Goal: Task Accomplishment & Management: Use online tool/utility

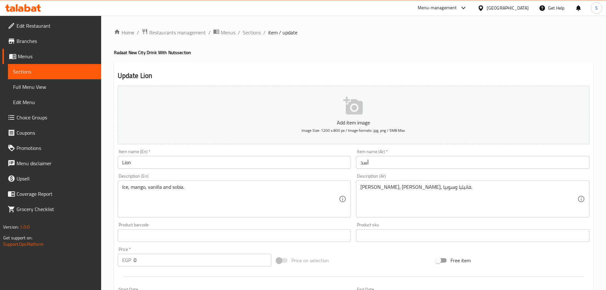
click at [526, 10] on div "Egypt" at bounding box center [508, 7] width 42 height 7
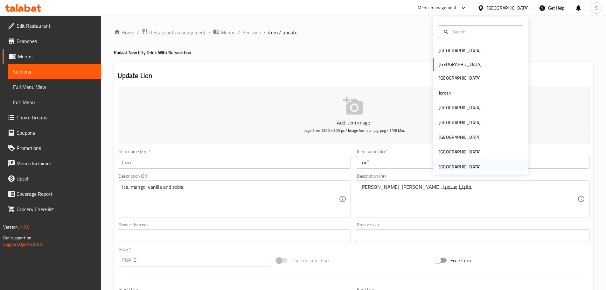
click at [447, 166] on div "[GEOGRAPHIC_DATA]" at bounding box center [460, 166] width 42 height 7
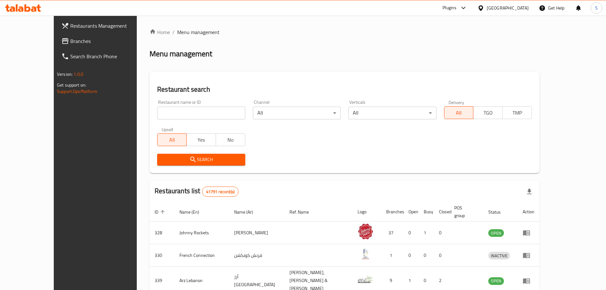
click at [70, 44] on span "Branches" at bounding box center [110, 41] width 80 height 8
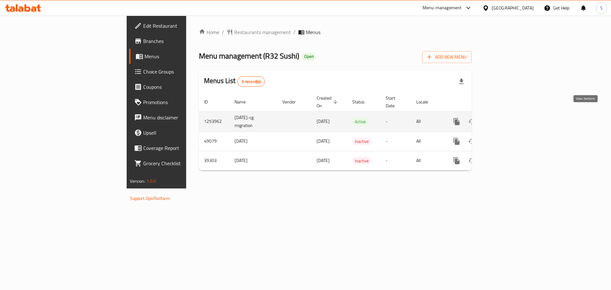
click at [506, 118] on icon "enhanced table" at bounding box center [503, 122] width 8 height 8
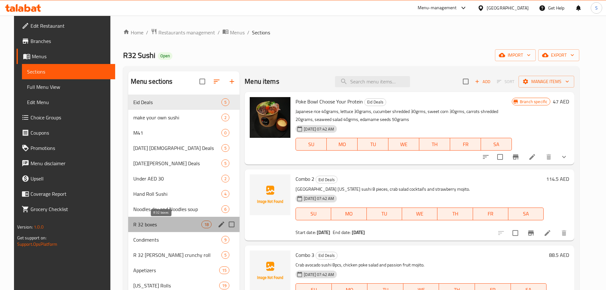
click at [183, 223] on span "R 32 boxes" at bounding box center [167, 225] width 68 height 8
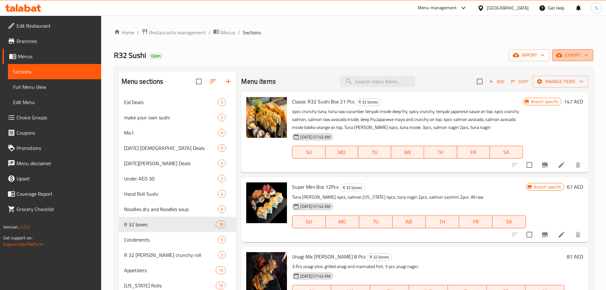
click at [577, 52] on span "export" at bounding box center [573, 55] width 31 height 8
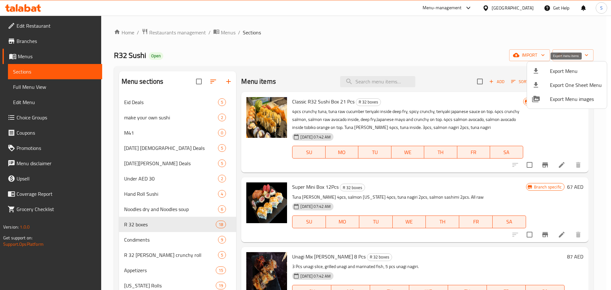
click at [569, 69] on span "Export Menu" at bounding box center [576, 71] width 52 height 8
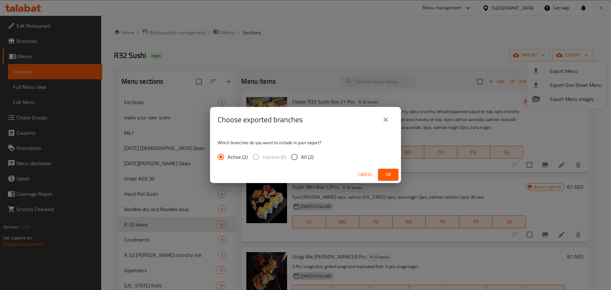
click at [291, 157] on input "All (2)" at bounding box center [294, 156] width 13 height 13
radio input "true"
click at [389, 174] on span "Ok" at bounding box center [388, 175] width 10 height 8
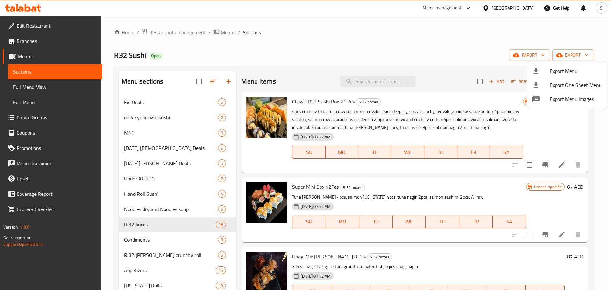
click at [377, 18] on div at bounding box center [305, 145] width 611 height 290
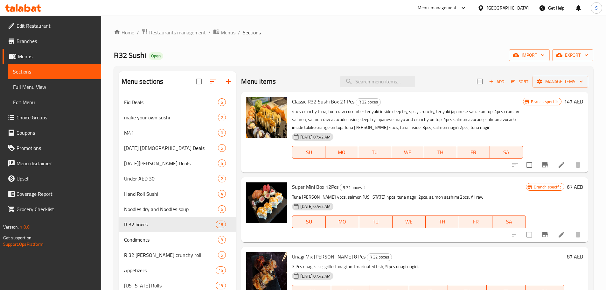
drag, startPoint x: 370, startPoint y: 16, endPoint x: 317, endPoint y: 38, distance: 57.5
drag, startPoint x: 317, startPoint y: 38, endPoint x: 271, endPoint y: 46, distance: 46.5
click at [271, 46] on div "Home / Restaurants management / Menus / Sections R32 Sushi Open import export M…" at bounding box center [354, 263] width 480 height 471
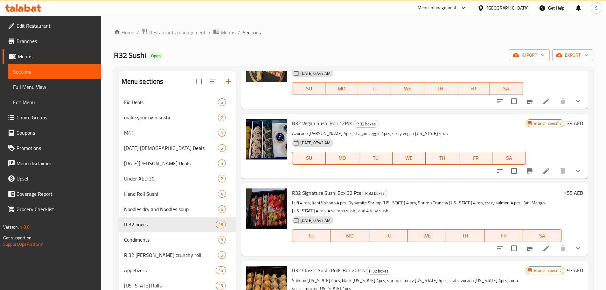
scroll to position [350, 0]
click at [526, 168] on icon "Branch-specific-item" at bounding box center [530, 171] width 8 height 8
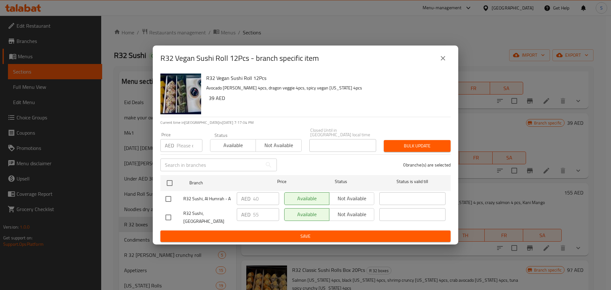
click at [444, 60] on icon "close" at bounding box center [443, 58] width 4 height 4
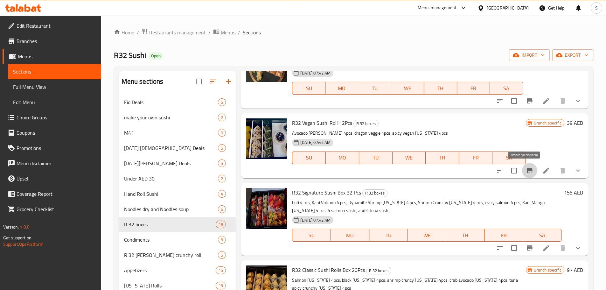
click at [526, 169] on icon "Branch-specific-item" at bounding box center [530, 171] width 8 height 8
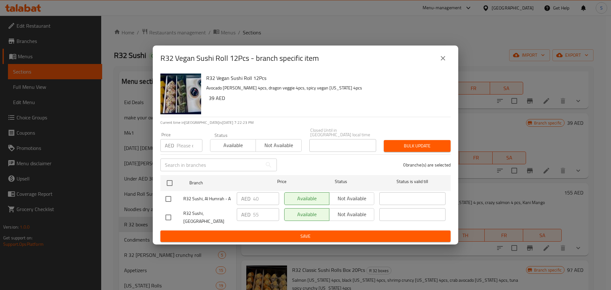
click at [440, 62] on icon "close" at bounding box center [443, 58] width 8 height 8
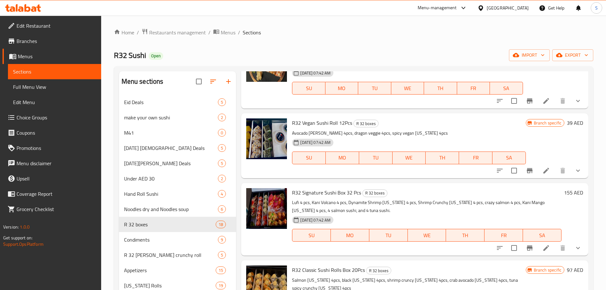
scroll to position [32, 0]
